Goal: Check status: Check status

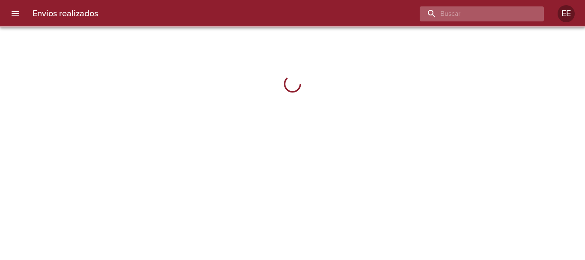
click at [488, 12] on input "buscar" at bounding box center [475, 13] width 110 height 15
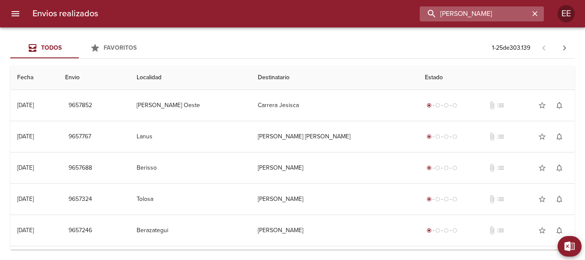
type input "[PERSON_NAME]"
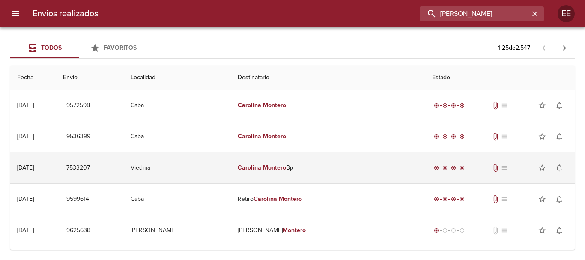
scroll to position [43, 0]
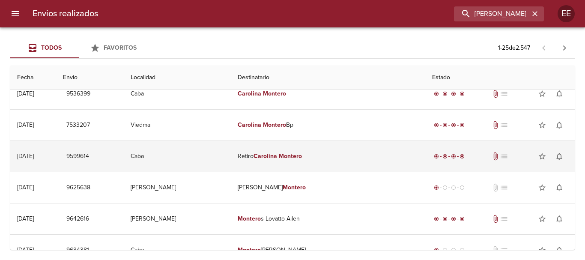
click at [277, 154] on em "Carolina" at bounding box center [266, 156] width 24 height 7
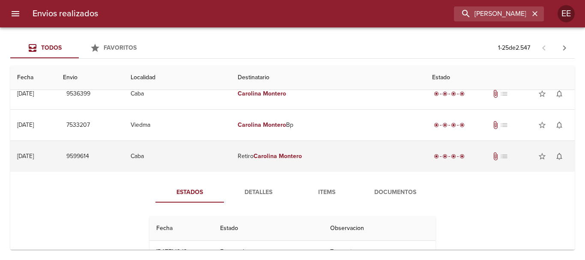
scroll to position [86, 0]
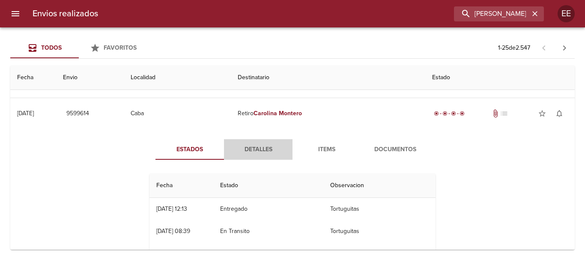
click at [254, 153] on span "Detalles" at bounding box center [258, 149] width 58 height 11
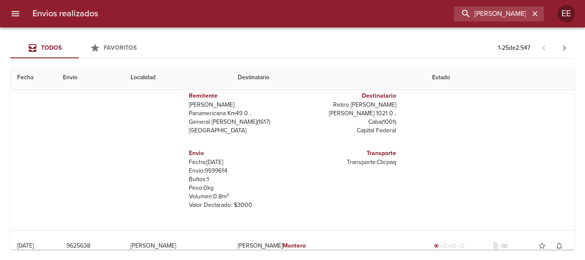
scroll to position [43, 0]
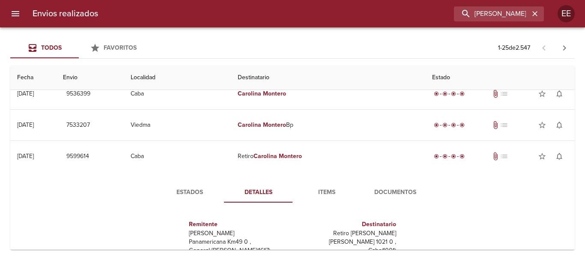
click at [329, 193] on span "Items" at bounding box center [327, 192] width 58 height 11
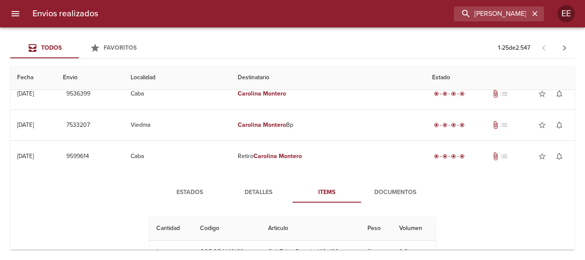
scroll to position [129, 0]
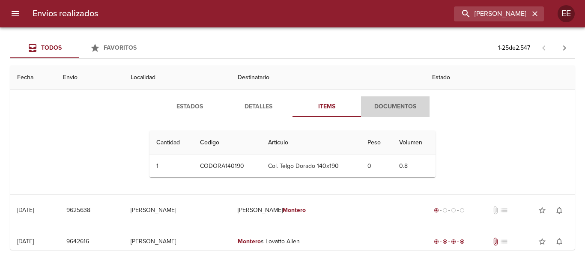
drag, startPoint x: 389, startPoint y: 105, endPoint x: 498, endPoint y: 138, distance: 113.9
click at [391, 105] on span "Documentos" at bounding box center [395, 107] width 58 height 11
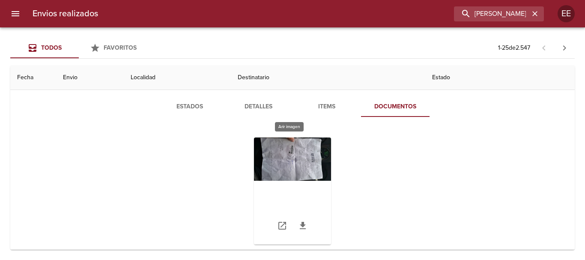
click at [300, 169] on div "Tabla de envíos del cliente" at bounding box center [292, 191] width 77 height 107
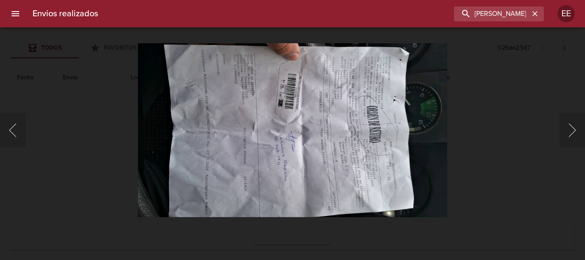
click at [320, 164] on img "Lightbox" at bounding box center [293, 130] width 310 height 174
click at [320, 163] on img "Lightbox" at bounding box center [293, 130] width 310 height 174
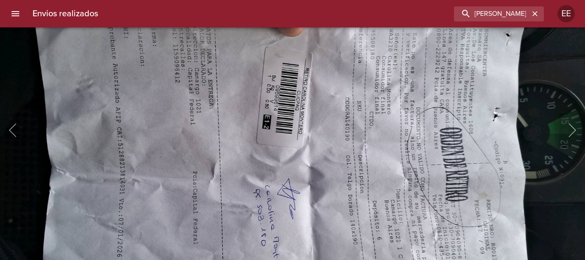
click at [385, 211] on img "Lightbox" at bounding box center [291, 176] width 622 height 351
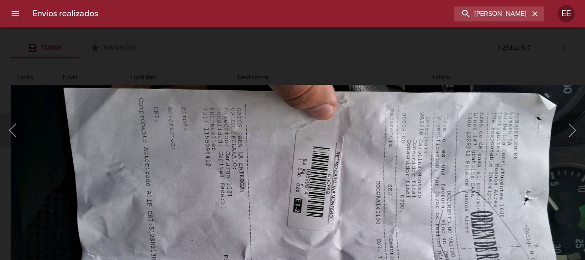
click at [395, 175] on img "Lightbox" at bounding box center [322, 260] width 622 height 351
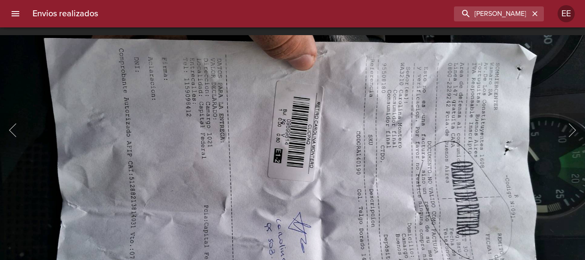
click at [425, 160] on img "Lightbox" at bounding box center [302, 210] width 622 height 351
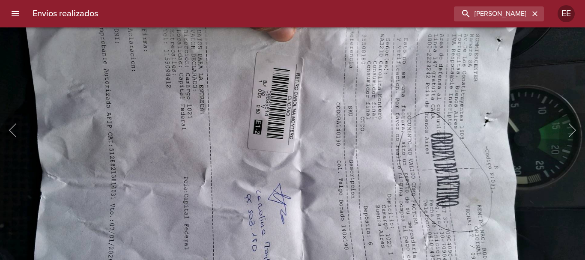
click at [364, 208] on img "Lightbox" at bounding box center [282, 181] width 622 height 351
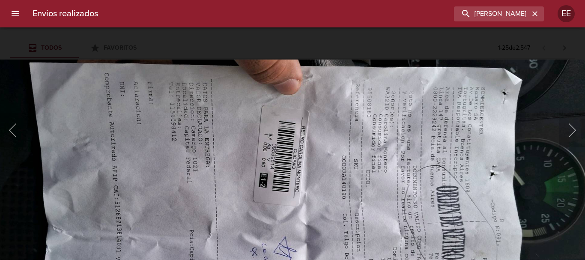
click at [339, 131] on img "Lightbox" at bounding box center [288, 235] width 622 height 351
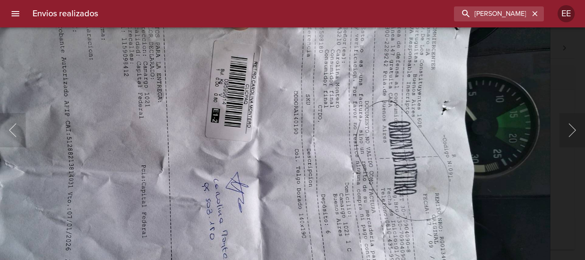
click at [342, 114] on img "Lightbox" at bounding box center [240, 170] width 622 height 351
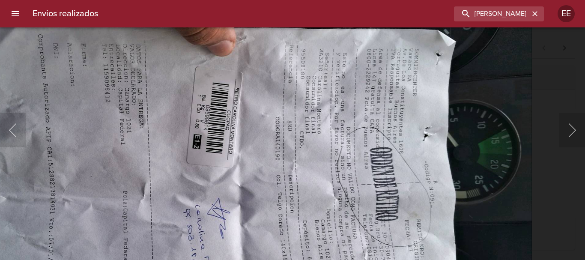
click at [280, 150] on img "Lightbox" at bounding box center [221, 196] width 622 height 351
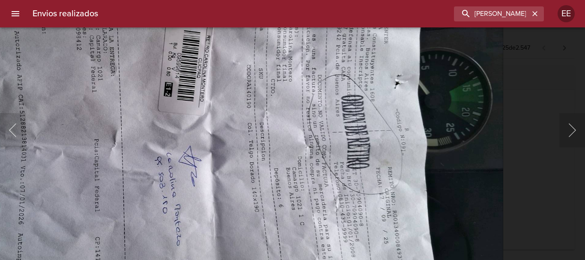
click at [361, 165] on img "Lightbox" at bounding box center [193, 144] width 622 height 351
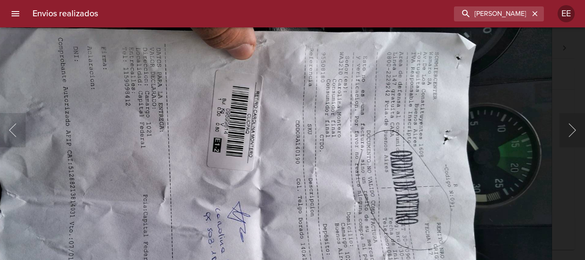
click at [363, 179] on img "Lightbox" at bounding box center [242, 199] width 622 height 351
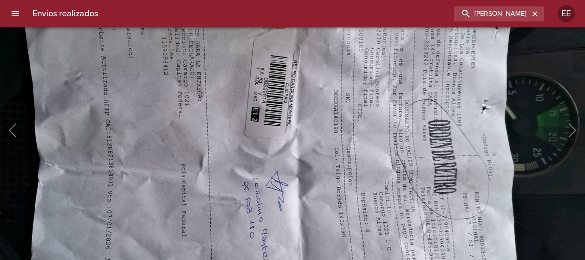
click at [366, 146] on img "Lightbox" at bounding box center [279, 169] width 622 height 351
